Goal: Task Accomplishment & Management: Manage account settings

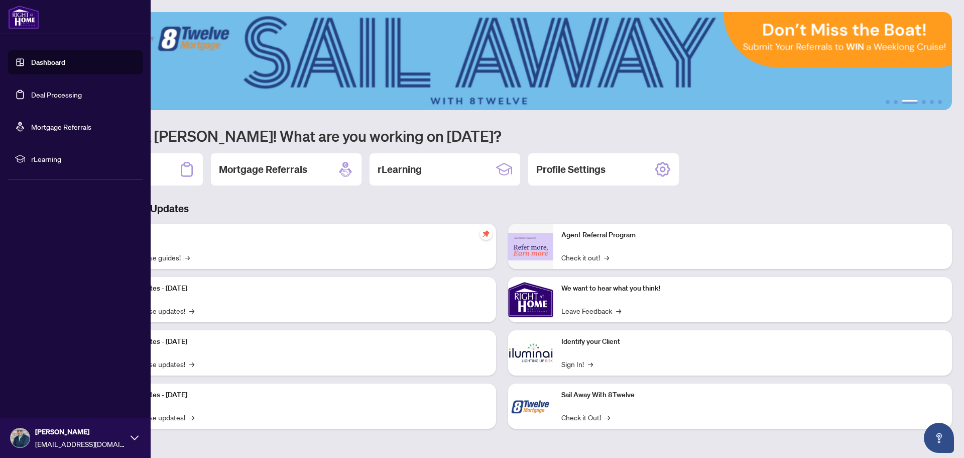
click at [69, 96] on link "Deal Processing" at bounding box center [56, 94] width 51 height 9
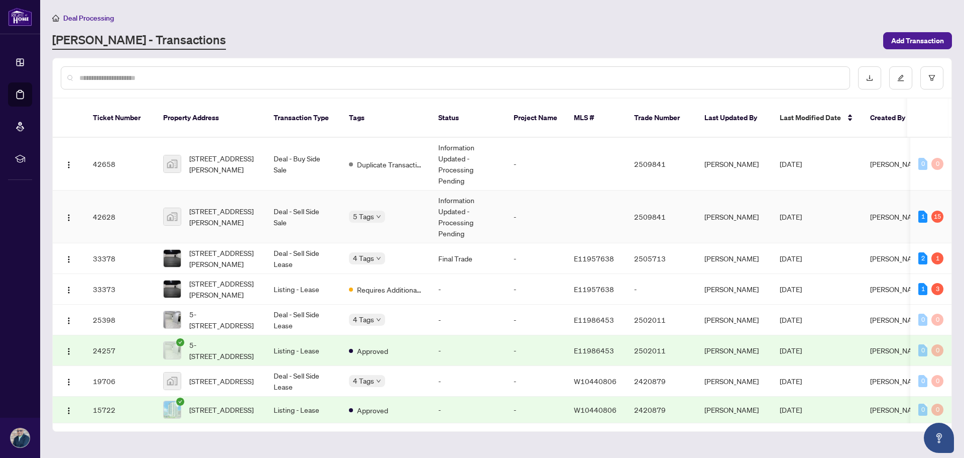
click at [397, 210] on div "5 Tags" at bounding box center [385, 216] width 73 height 12
click at [458, 204] on td "Information Updated - Processing Pending" at bounding box center [467, 216] width 75 height 53
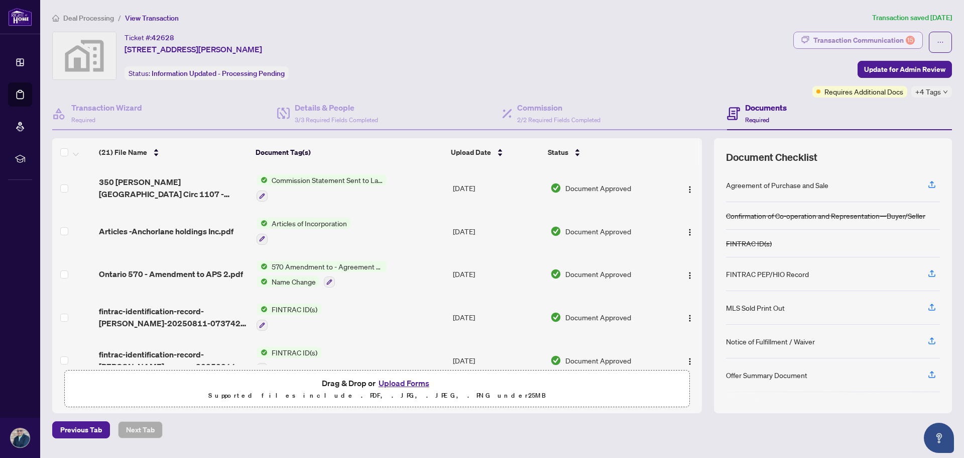
click at [851, 39] on div "Transaction Communication 15" at bounding box center [864, 40] width 101 height 16
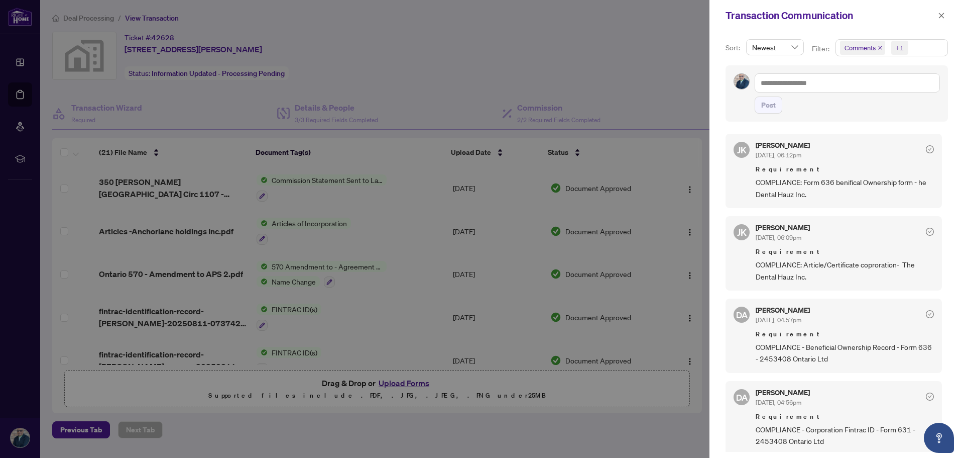
drag, startPoint x: 700, startPoint y: 198, endPoint x: 700, endPoint y: 220, distance: 21.6
click at [700, 220] on div at bounding box center [482, 229] width 964 height 458
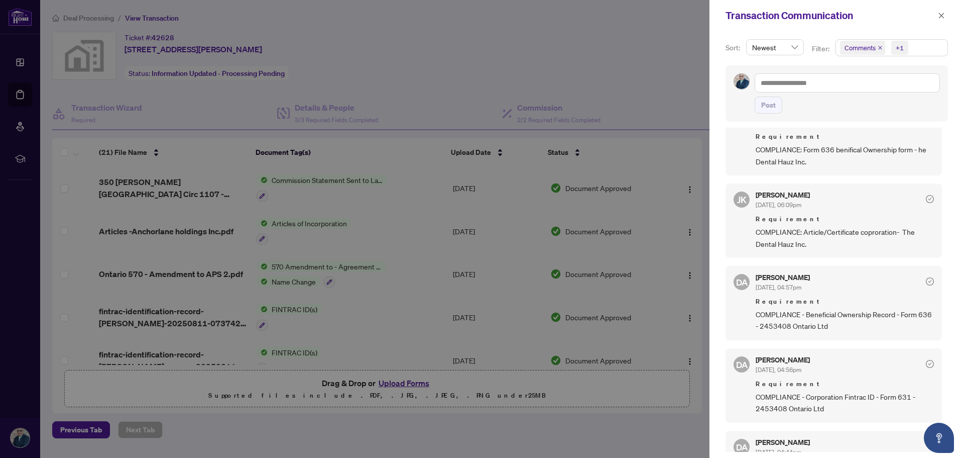
scroll to position [50, 0]
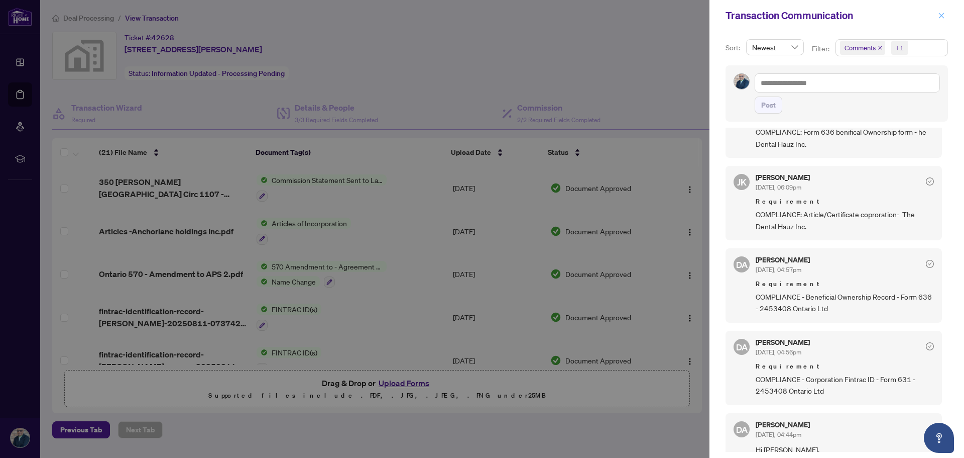
click at [942, 19] on icon "close" at bounding box center [941, 15] width 7 height 7
